Goal: Task Accomplishment & Management: Use online tool/utility

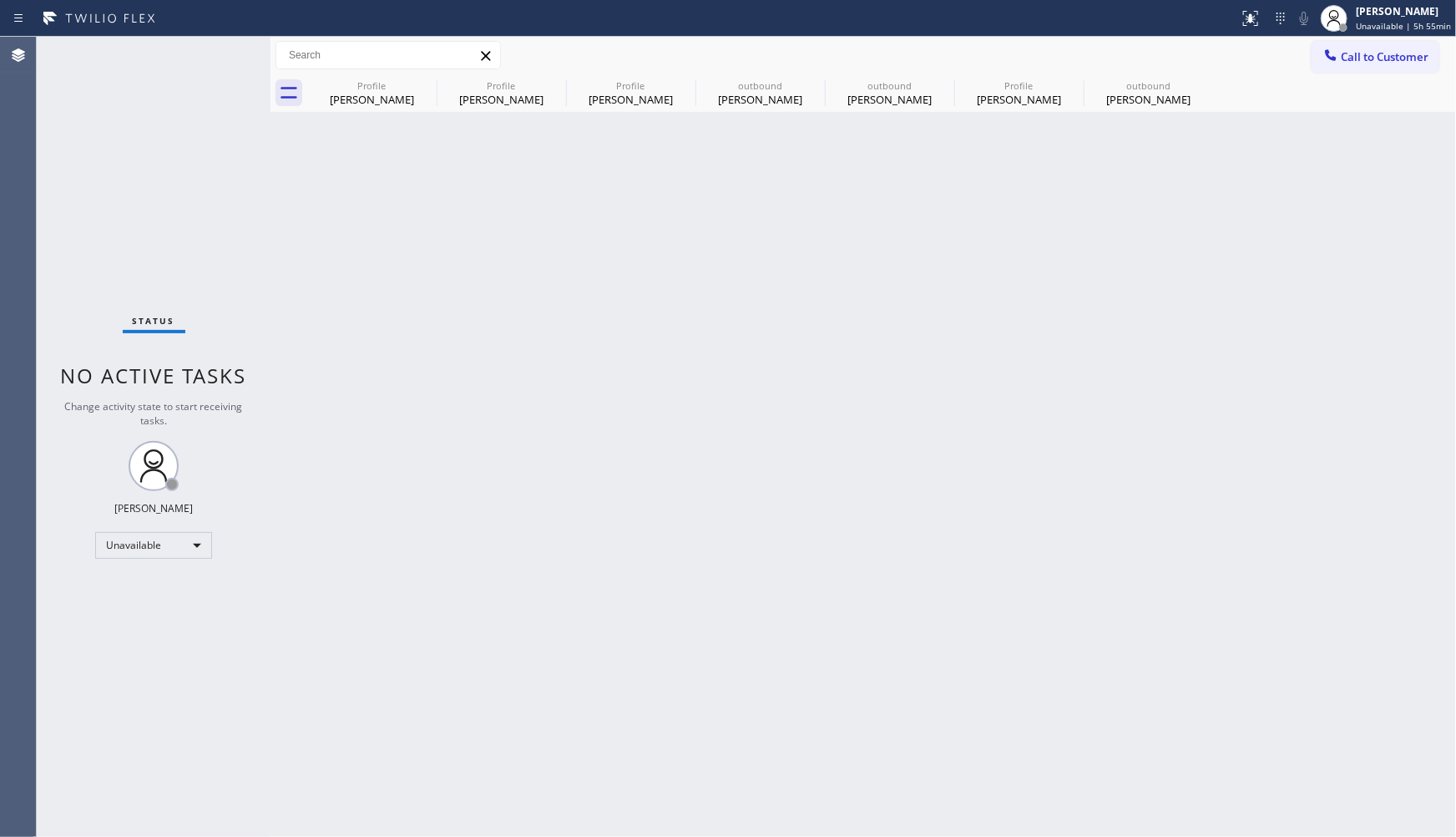
click at [1330, 61] on icon at bounding box center [1331, 56] width 17 height 17
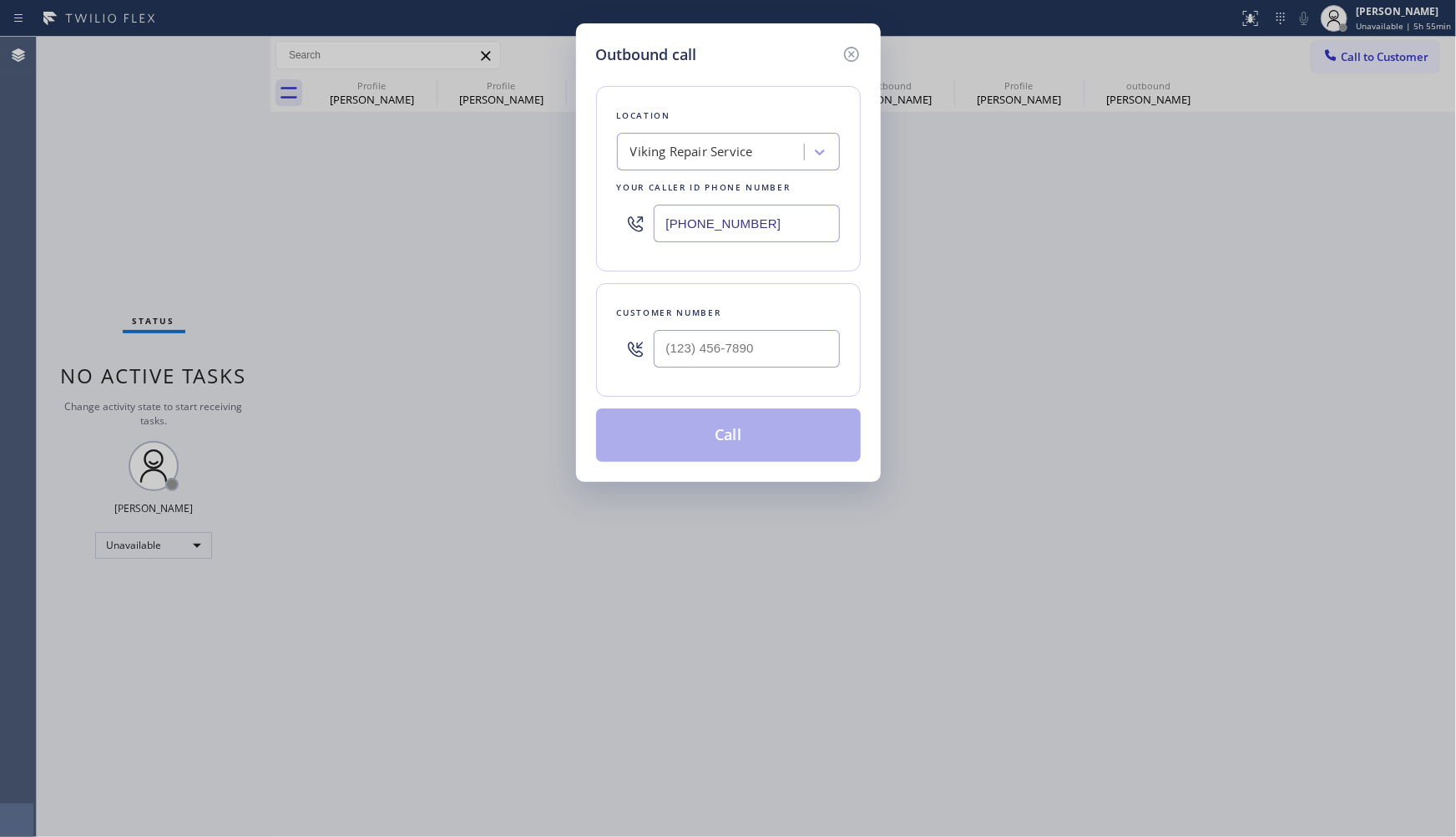
drag, startPoint x: 764, startPoint y: 234, endPoint x: 527, endPoint y: 220, distance: 237.4
click at [553, 227] on div "Outbound call Location Viking Repair Service Your caller id phone number [PHONE…" at bounding box center [728, 418] width 1456 height 837
paste input "10) 303-9066"
type input "[PHONE_NUMBER]"
drag, startPoint x: 765, startPoint y: 338, endPoint x: 566, endPoint y: 321, distance: 199.7
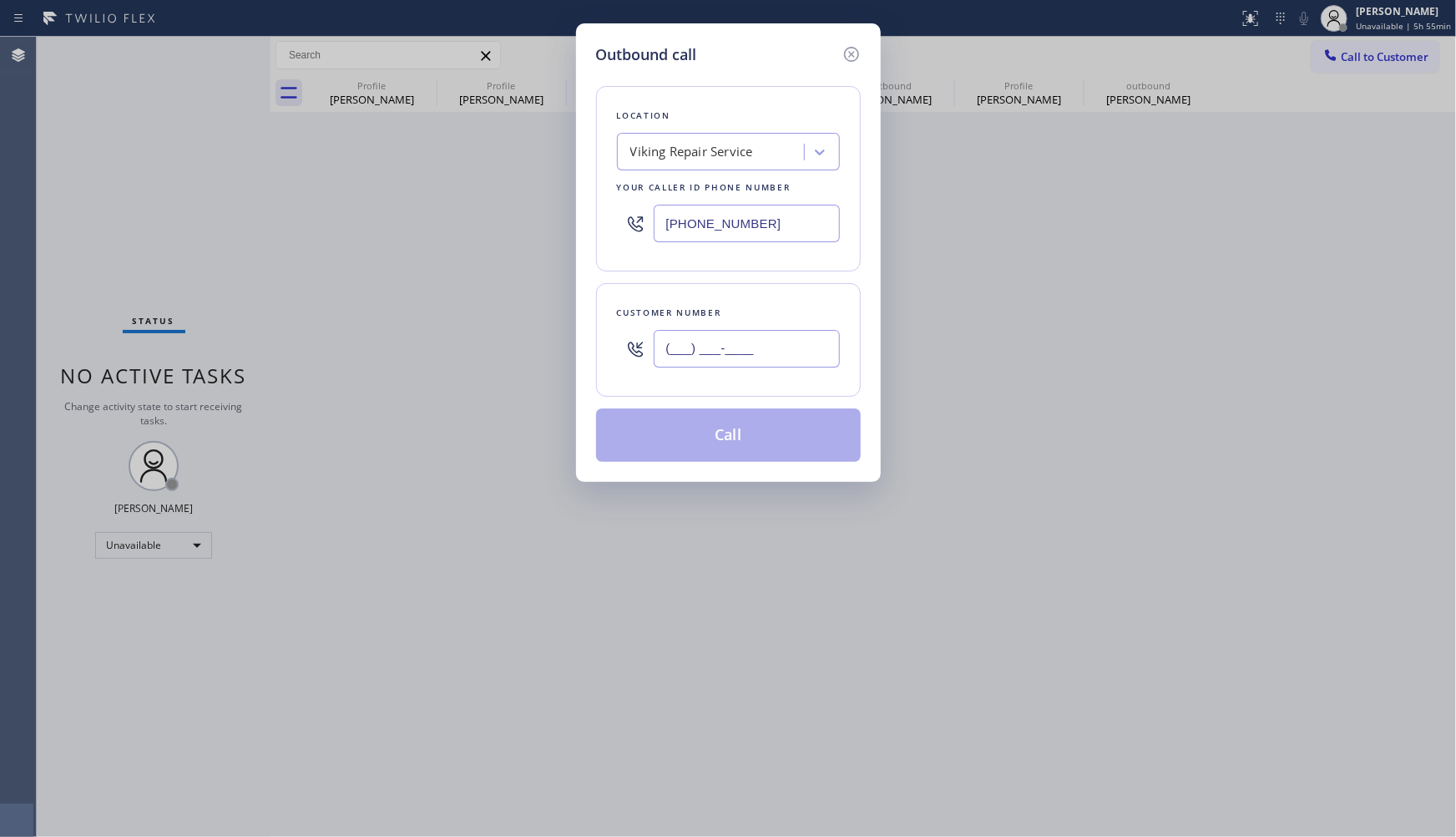
click at [566, 321] on div "Outbound call Location Viking Repair Service Your caller id phone number [PHONE…" at bounding box center [728, 418] width 1456 height 837
paste input "310) 303-9066"
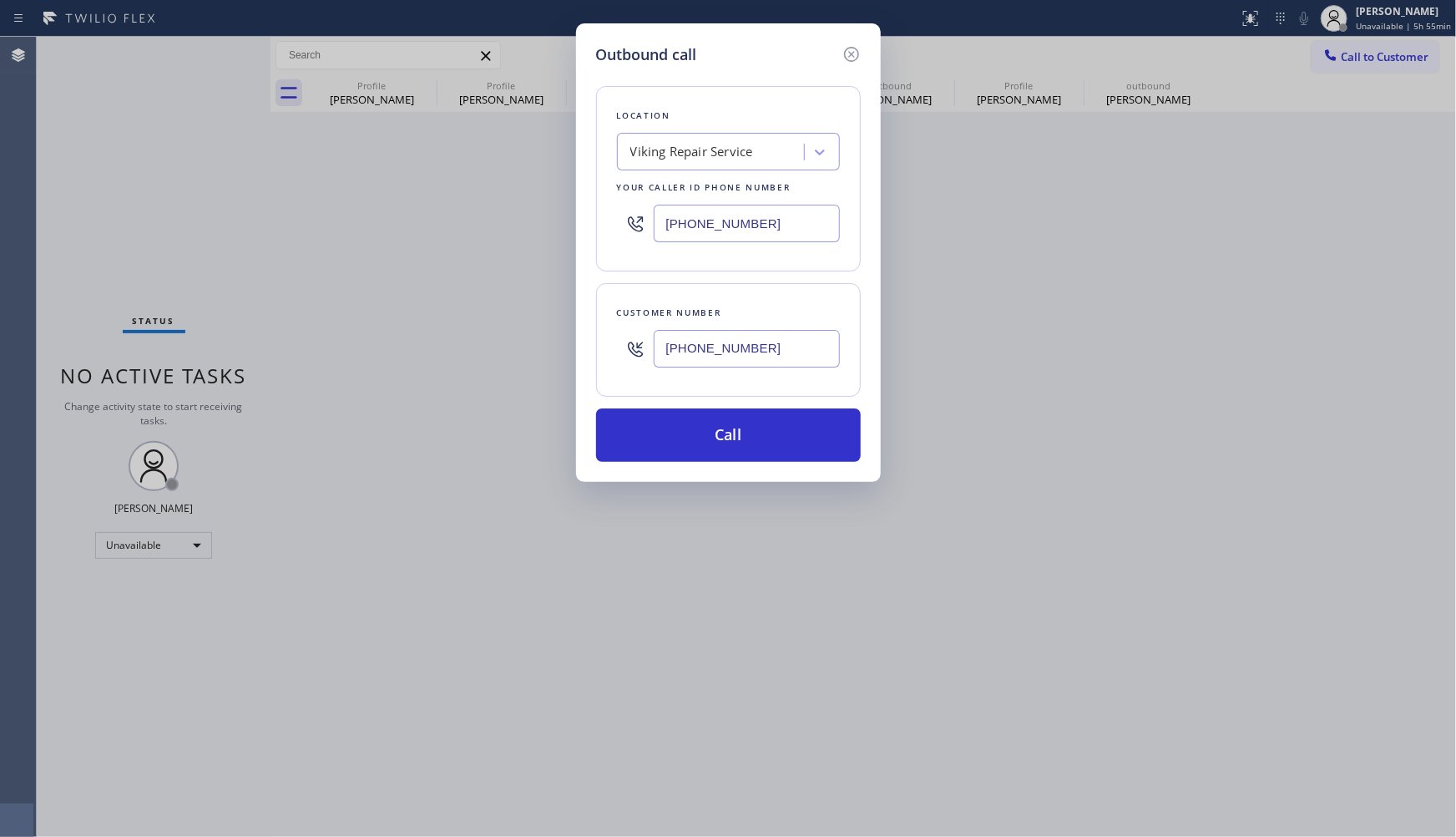
type input "[PHONE_NUMBER]"
click at [754, 277] on div "Location Viking Repair Service Your caller id phone number [PHONE_NUMBER] Custo…" at bounding box center [728, 264] width 264 height 396
drag, startPoint x: 736, startPoint y: 427, endPoint x: 739, endPoint y: 50, distance: 377.0
click at [736, 426] on button "Call" at bounding box center [728, 435] width 264 height 54
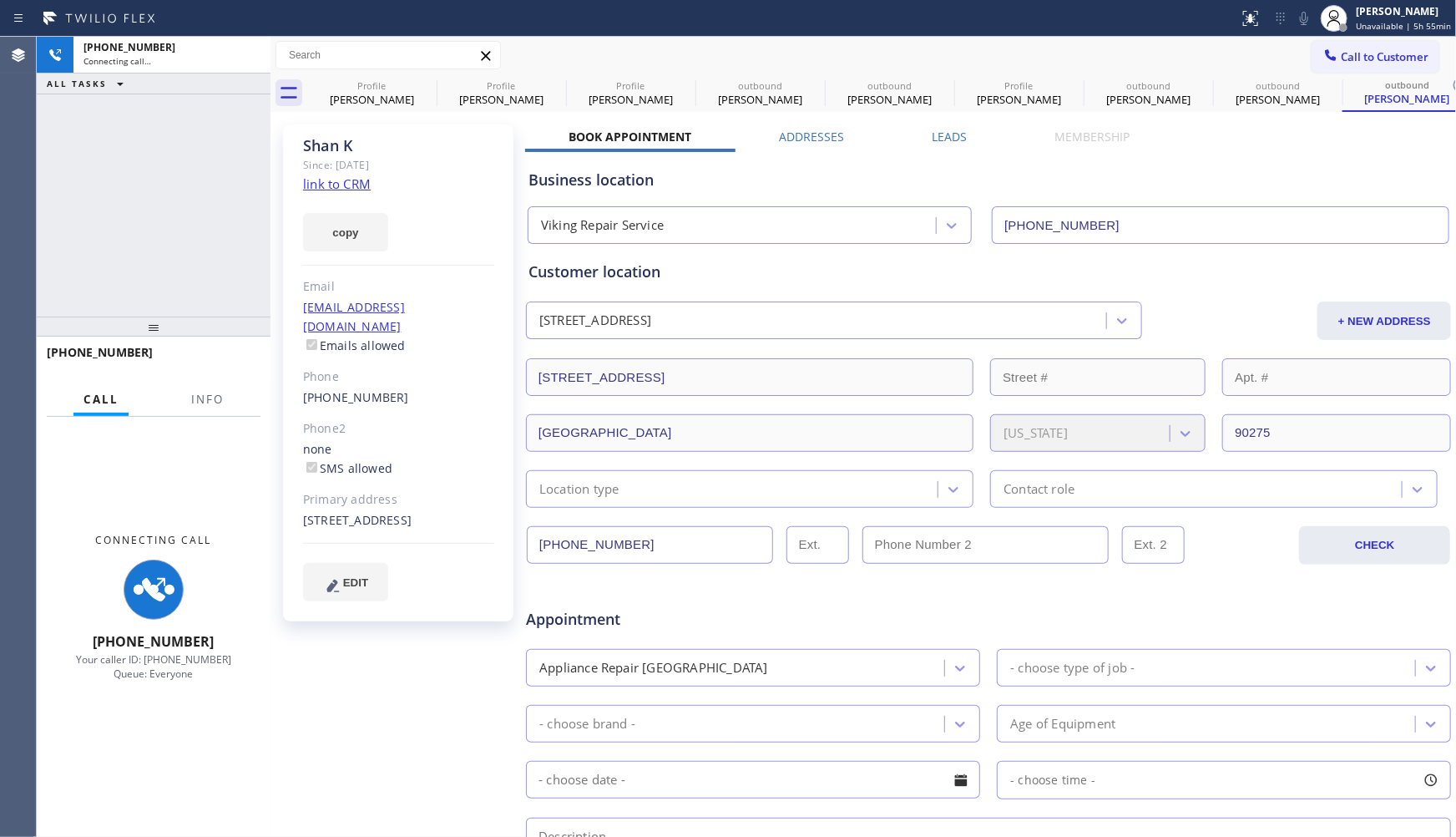
type input "[PHONE_NUMBER]"
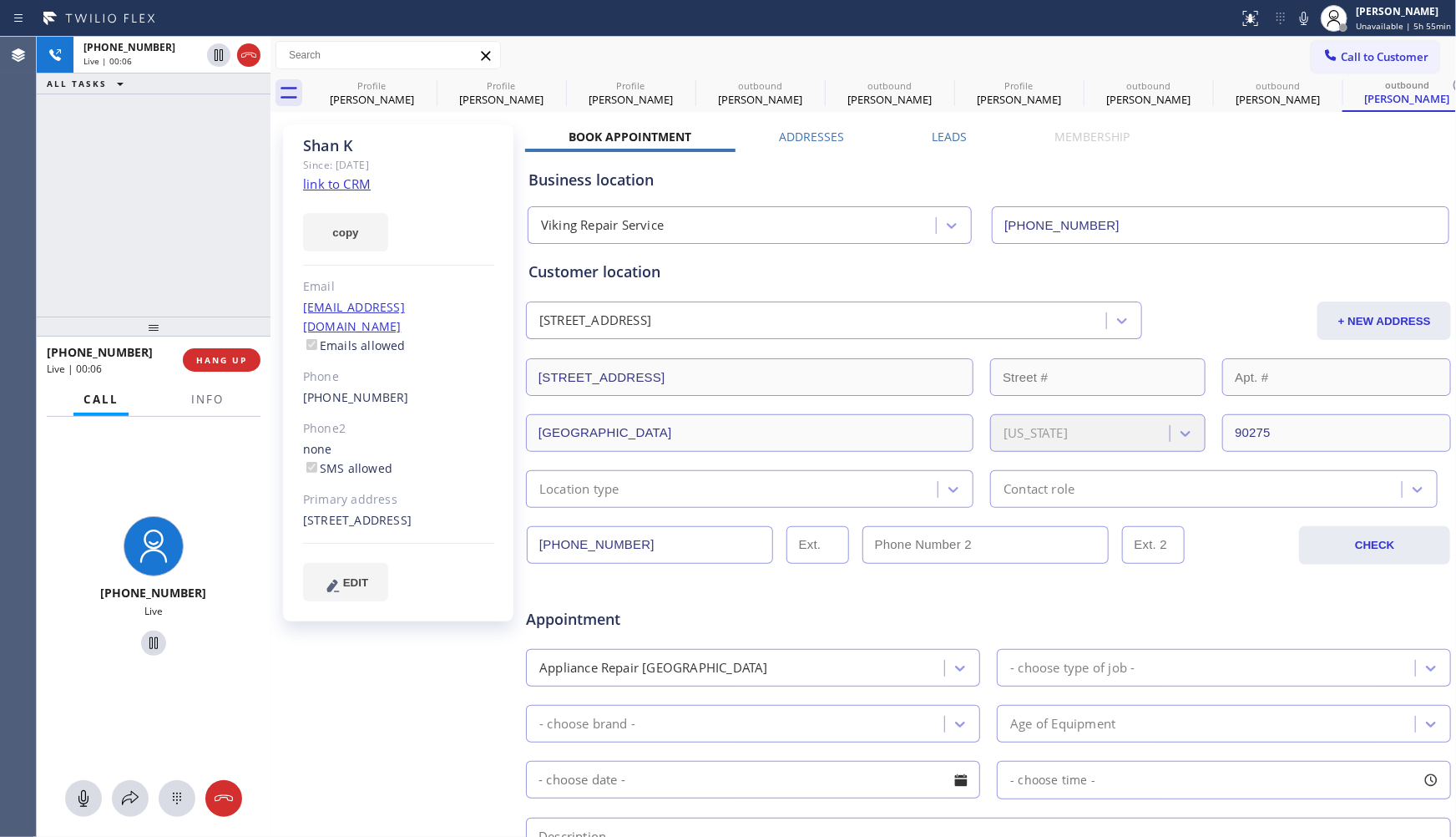
click at [243, 55] on icon at bounding box center [248, 55] width 20 height 20
click at [217, 206] on div "[PHONE_NUMBER] Live | 00:07 ALL TASKS ALL TASKS ACTIVE TASKS TASKS IN WRAP UP" at bounding box center [154, 177] width 234 height 280
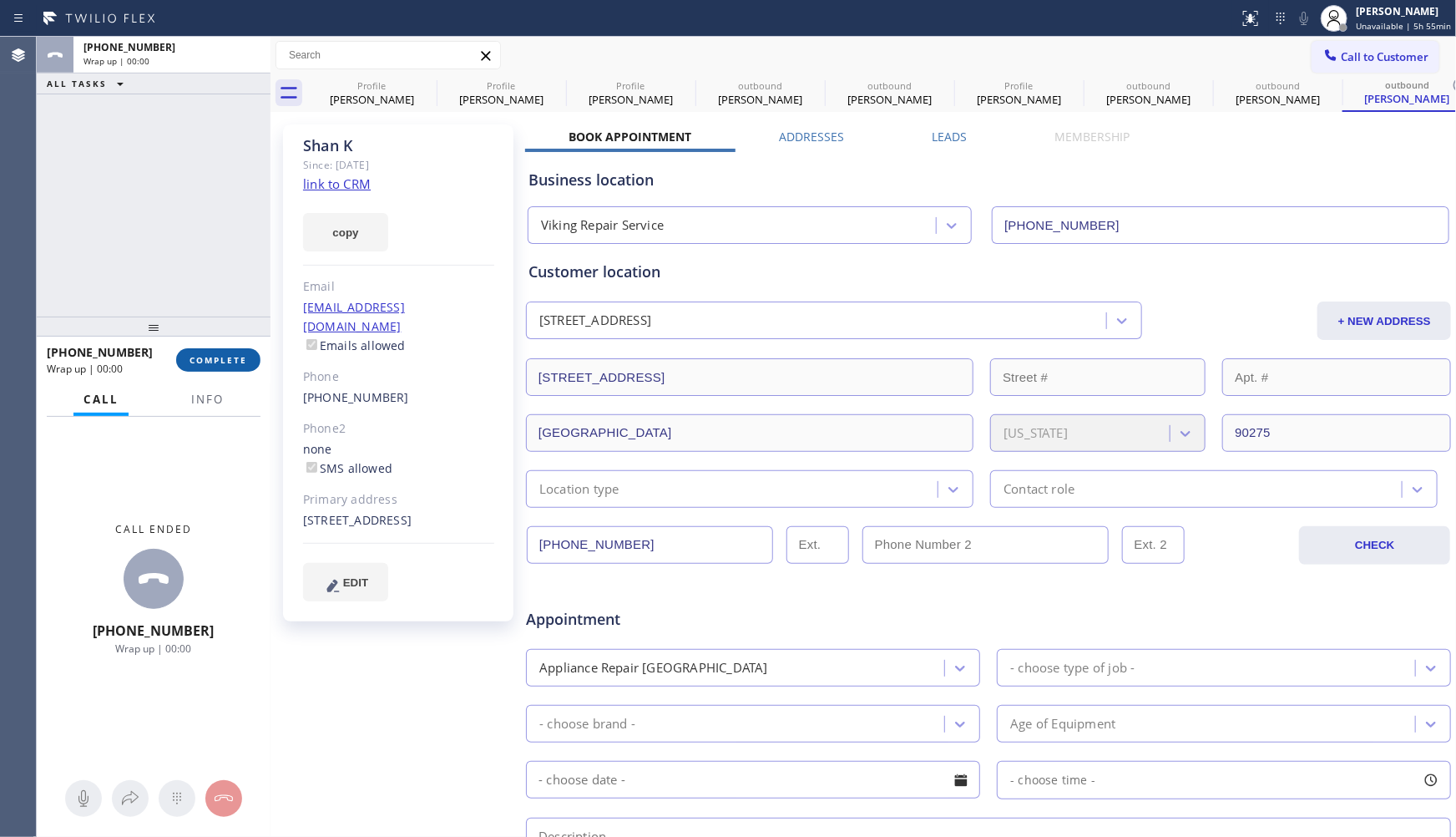
click at [246, 357] on span "COMPLETE" at bounding box center [218, 360] width 58 height 11
click at [212, 254] on div "ALL TASKS ALL TASKS ACTIVE TASKS TASKS IN WRAP UP [PHONE_NUMBER] Wrap up | 00:00" at bounding box center [154, 177] width 234 height 280
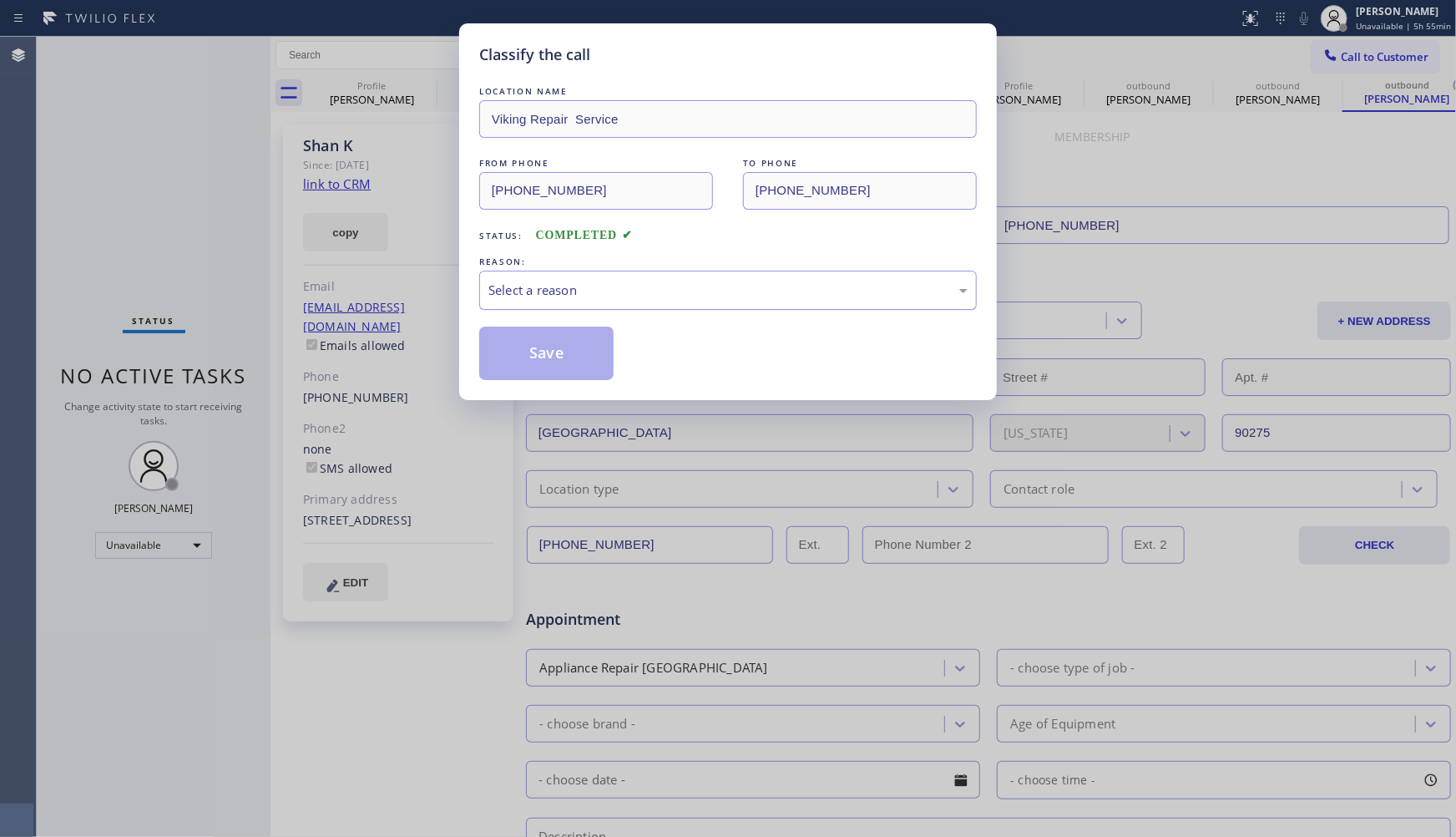
click at [618, 297] on div "Select a reason" at bounding box center [728, 290] width 480 height 19
click at [545, 357] on button "Save" at bounding box center [547, 353] width 134 height 54
